Goal: Subscribe to service/newsletter

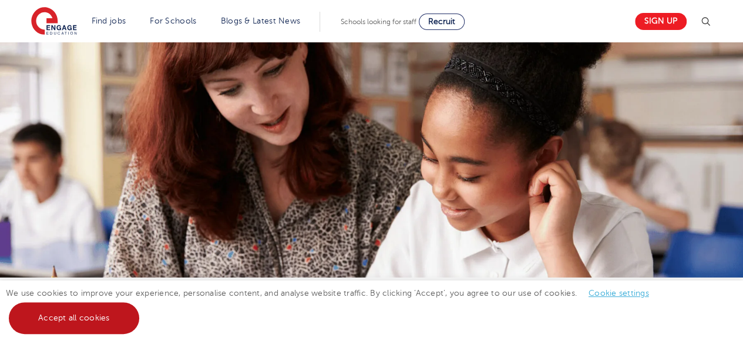
click at [34, 326] on link "Accept all cookies" at bounding box center [74, 318] width 130 height 32
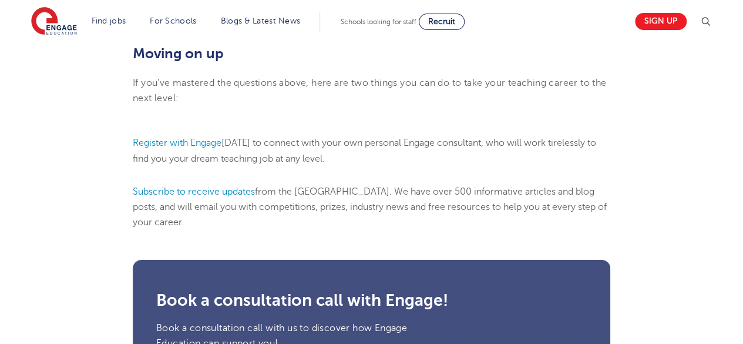
scroll to position [1761, 0]
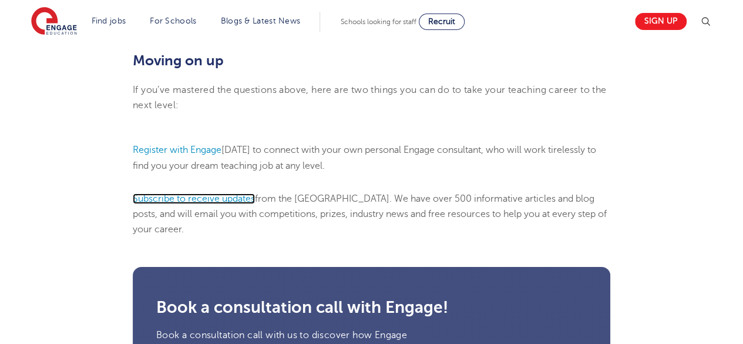
click at [179, 204] on span "Subscribe to receive updates" at bounding box center [194, 198] width 122 height 11
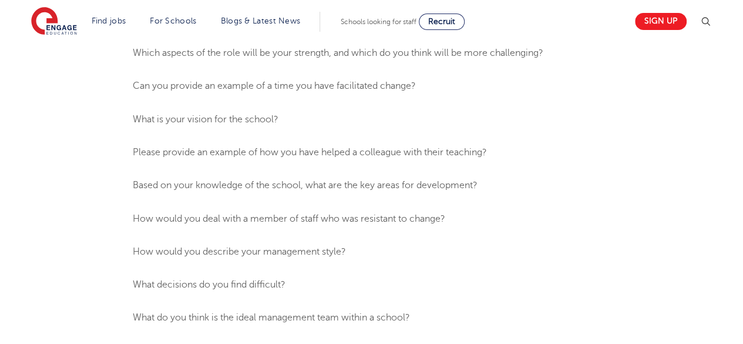
scroll to position [680, 0]
